Goal: Check status

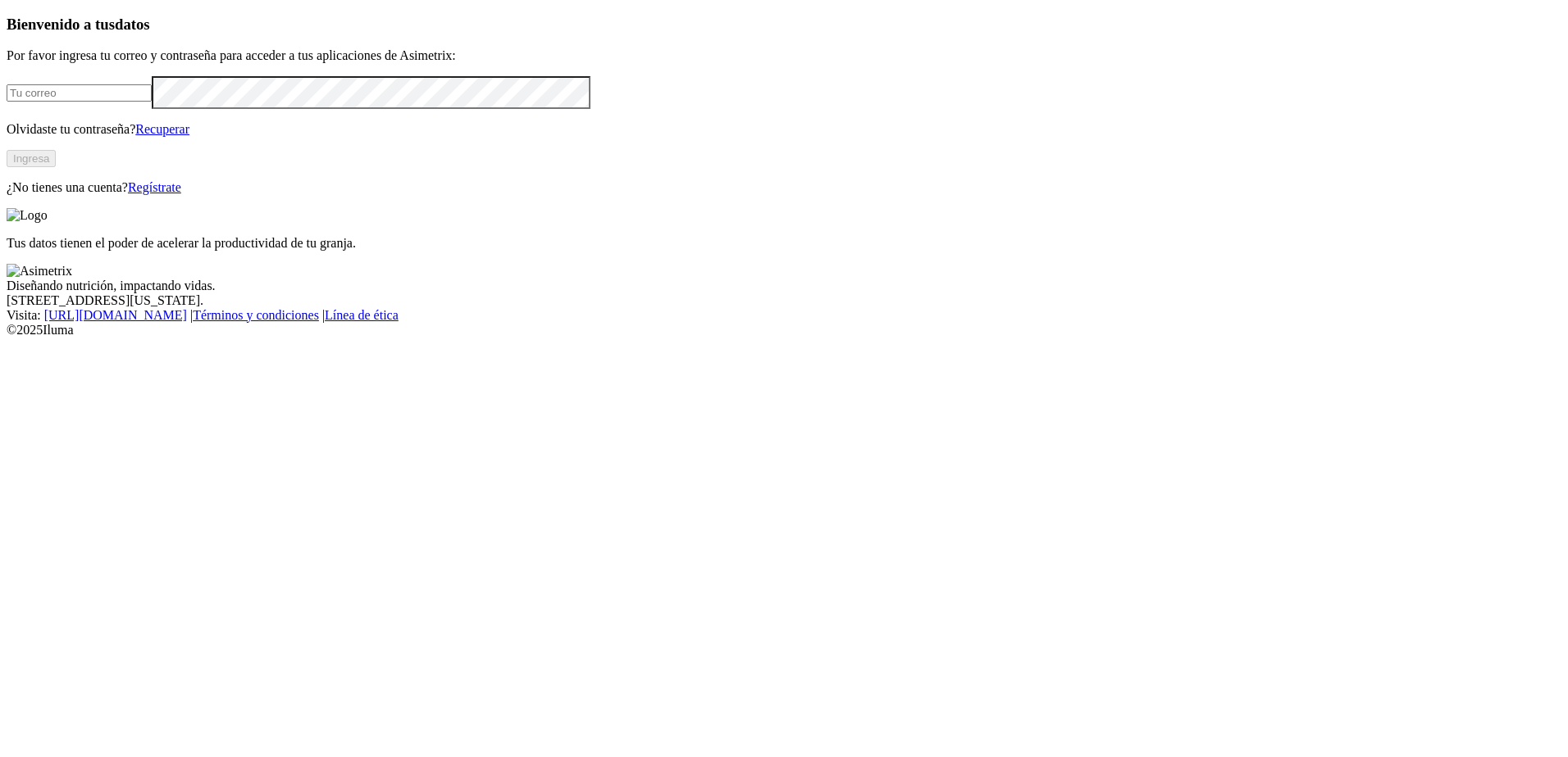
type input "[EMAIL_ADDRESS][DOMAIN_NAME]"
click at [56, 167] on button "Ingresa" at bounding box center [31, 158] width 49 height 17
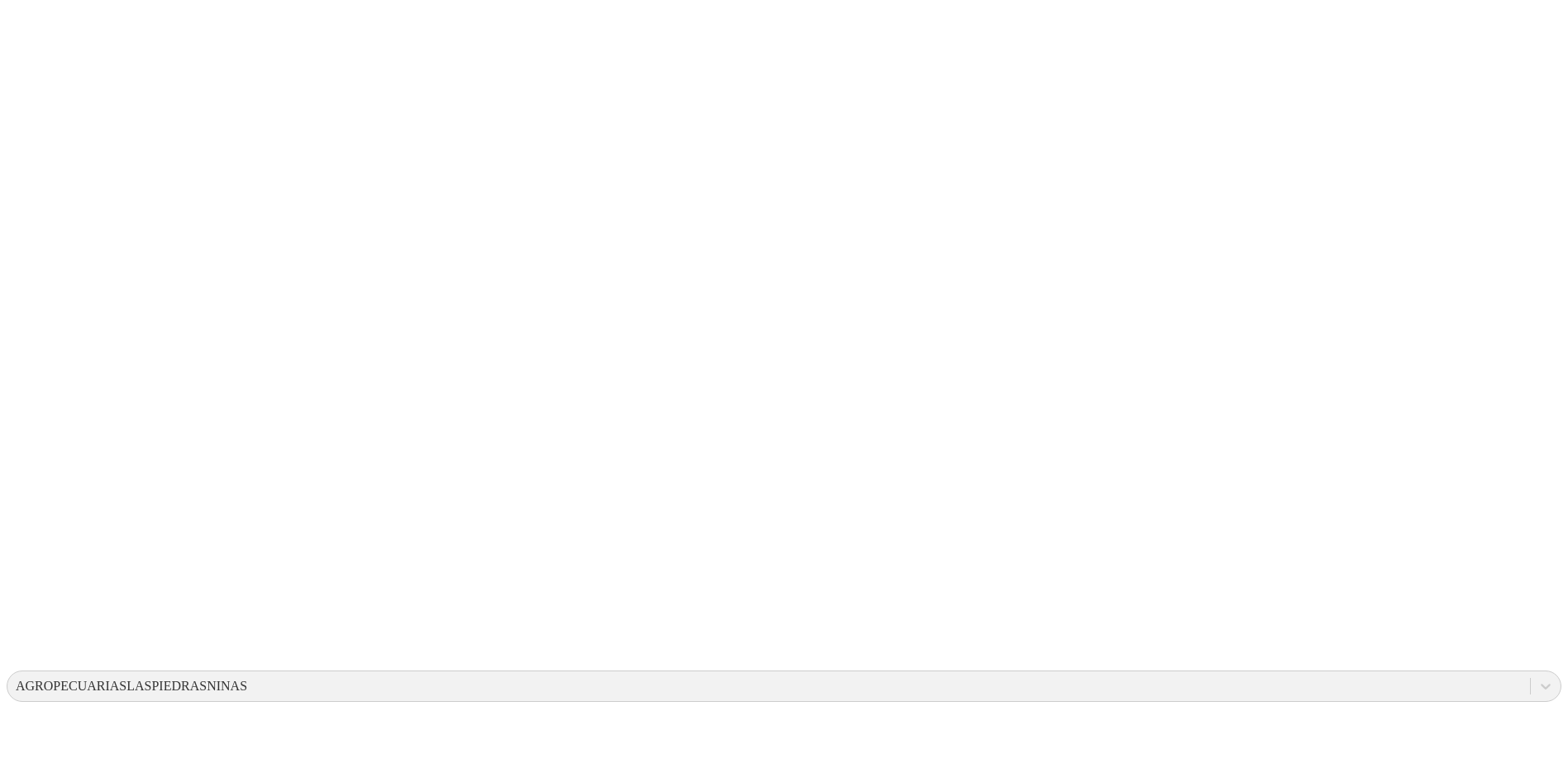
drag, startPoint x: 900, startPoint y: 238, endPoint x: 968, endPoint y: 322, distance: 108.1
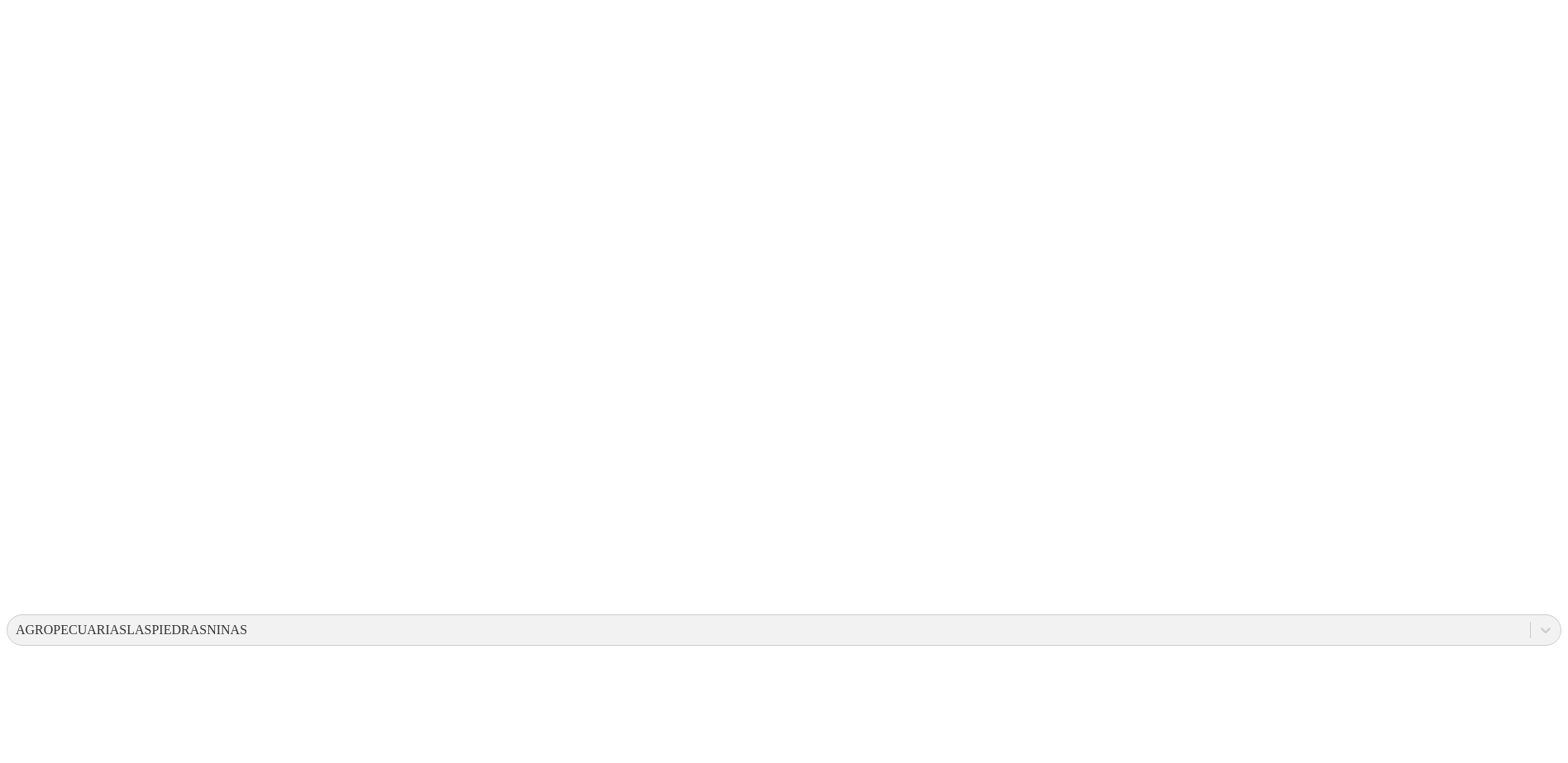
scroll to position [29, 0]
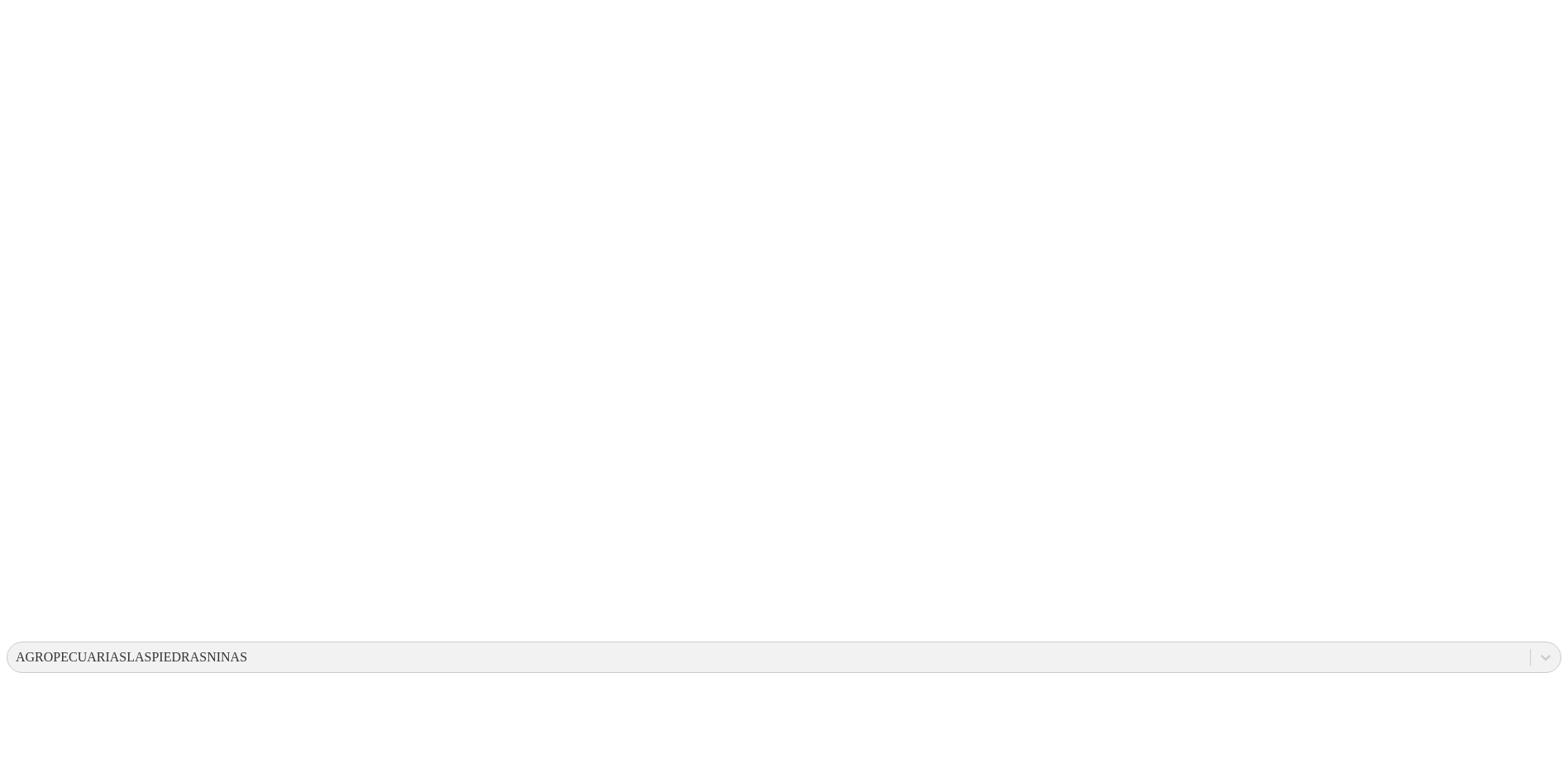
drag, startPoint x: 862, startPoint y: 211, endPoint x: 974, endPoint y: 292, distance: 138.2
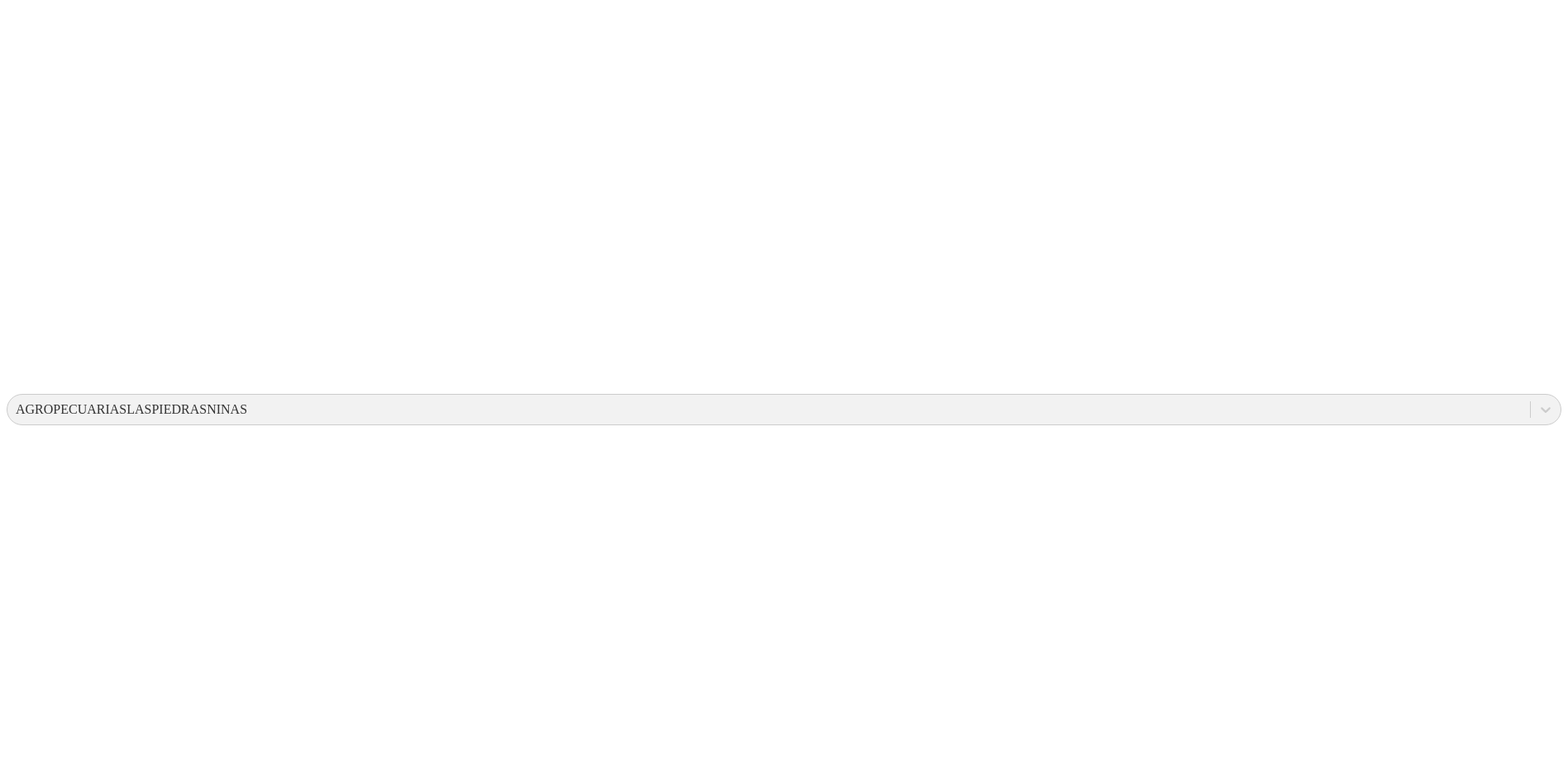
scroll to position [555, 0]
drag, startPoint x: 858, startPoint y: 441, endPoint x: 933, endPoint y: 435, distance: 75.2
drag, startPoint x: 933, startPoint y: 435, endPoint x: 905, endPoint y: 436, distance: 28.0
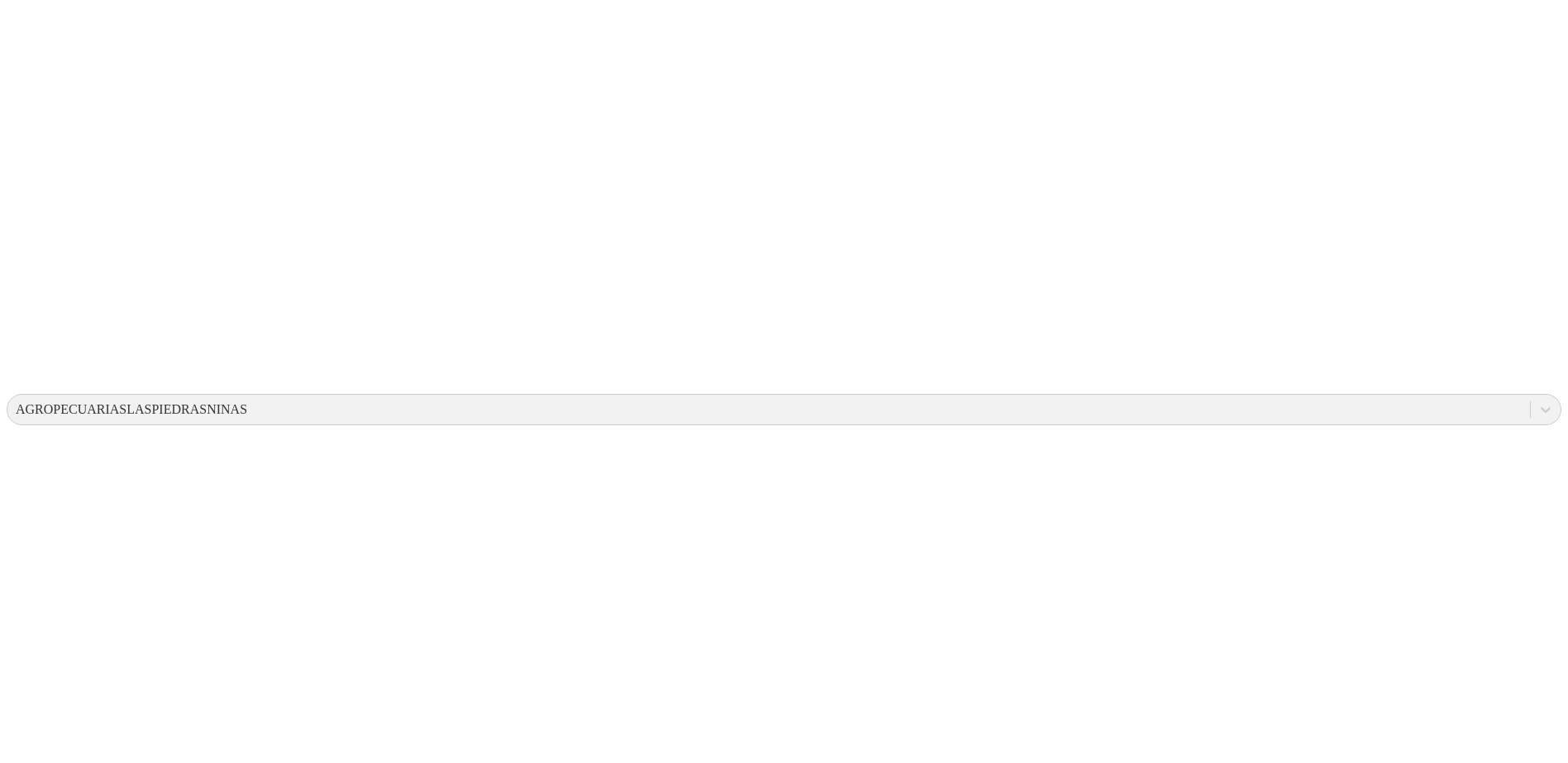
drag, startPoint x: 701, startPoint y: 435, endPoint x: 661, endPoint y: 505, distance: 80.6
